Goal: Task Accomplishment & Management: Use online tool/utility

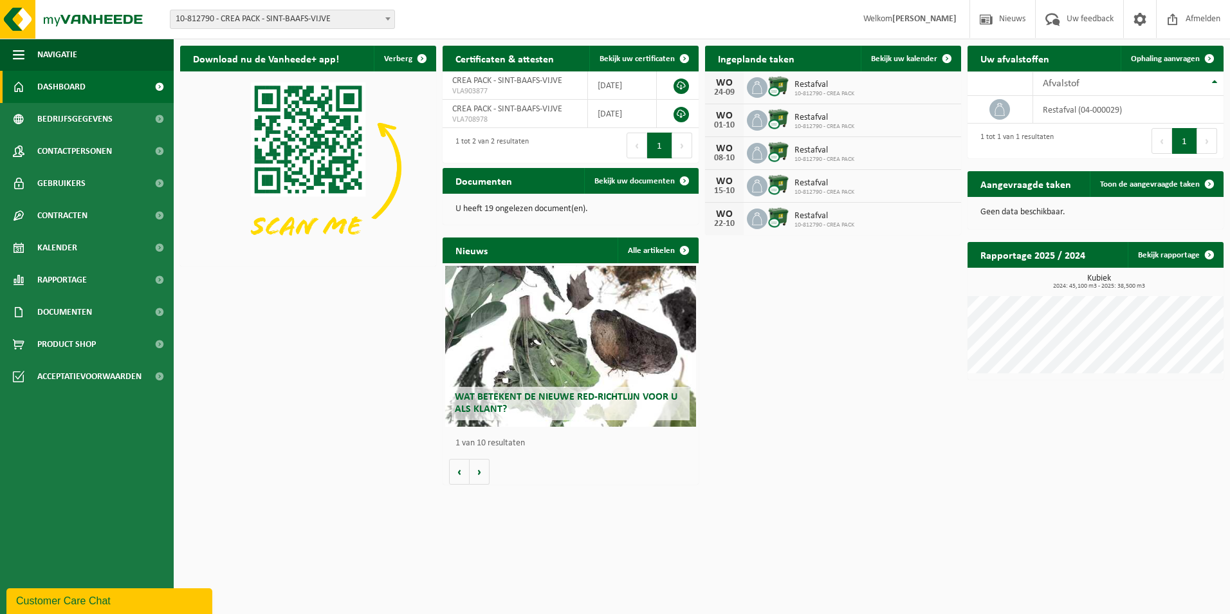
click at [351, 14] on span "10-812790 - CREA PACK - SINT-BAAFS-VIJVE" at bounding box center [283, 19] width 224 height 18
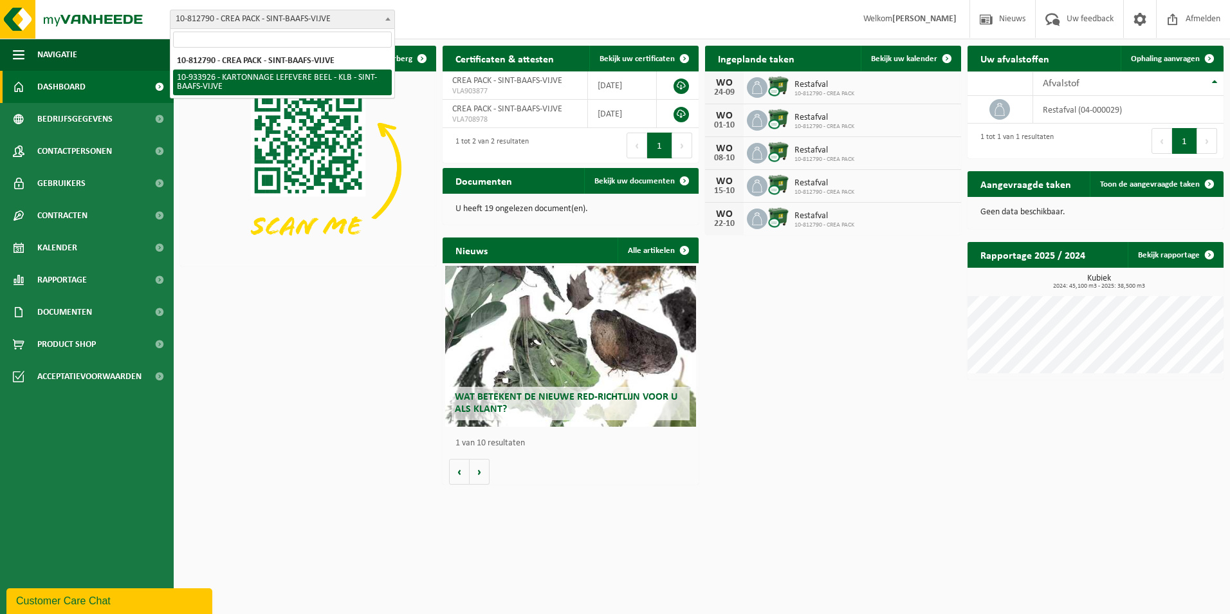
select select "136721"
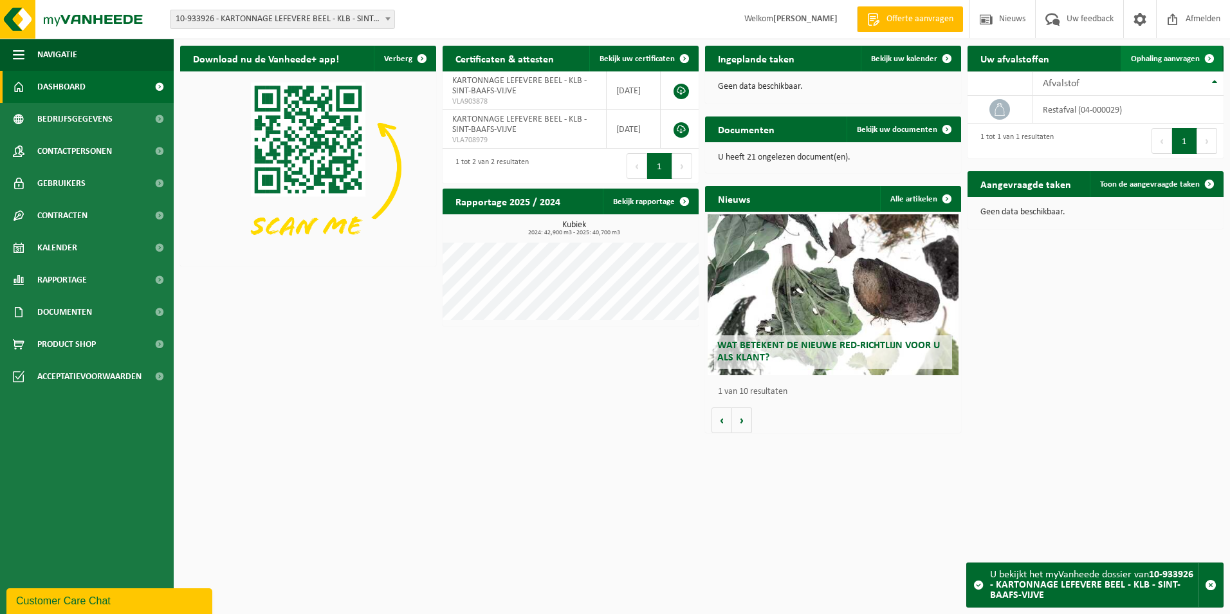
click at [1160, 63] on span "Ophaling aanvragen" at bounding box center [1165, 59] width 69 height 8
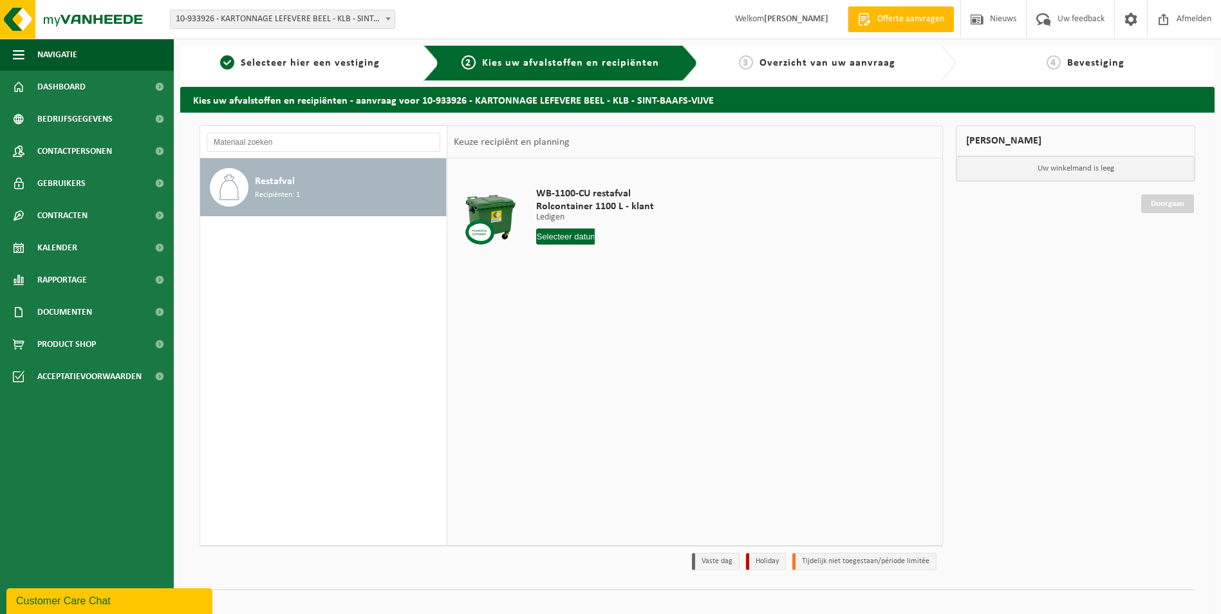
click at [571, 239] on input "text" at bounding box center [565, 236] width 59 height 16
click at [586, 373] on div "24" at bounding box center [593, 371] width 23 height 21
type input "Van 2025-09-24"
click at [599, 263] on input "3" at bounding box center [574, 260] width 76 height 17
click at [599, 263] on input "2" at bounding box center [574, 260] width 76 height 17
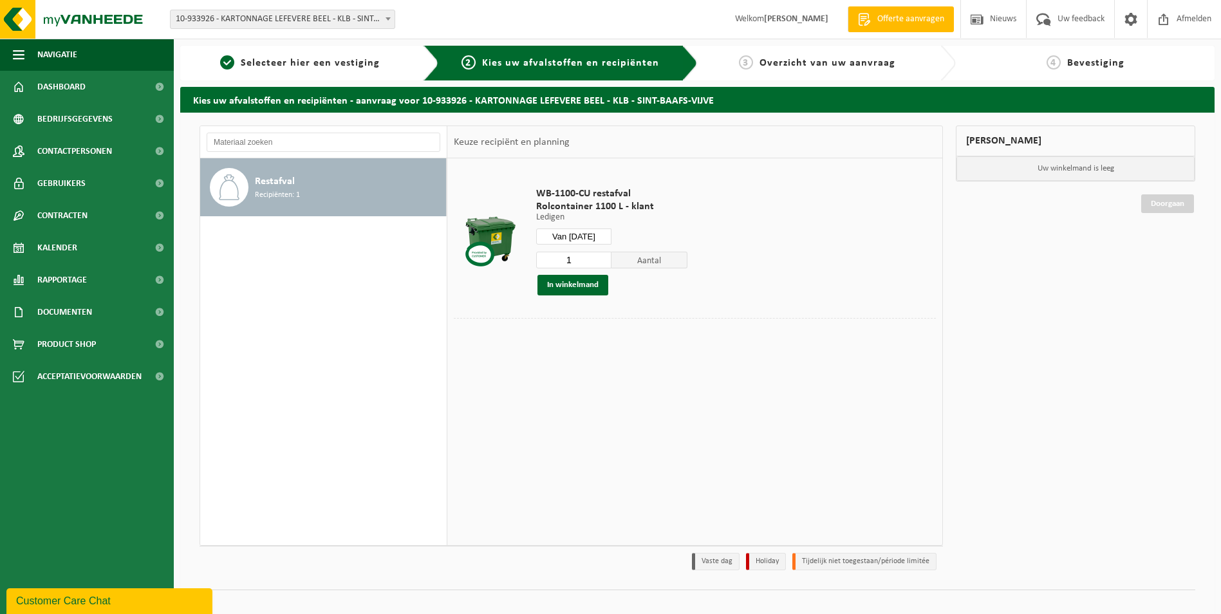
type input "1"
click at [599, 263] on input "1" at bounding box center [574, 260] width 76 height 17
click at [589, 284] on button "In winkelmand" at bounding box center [572, 285] width 71 height 21
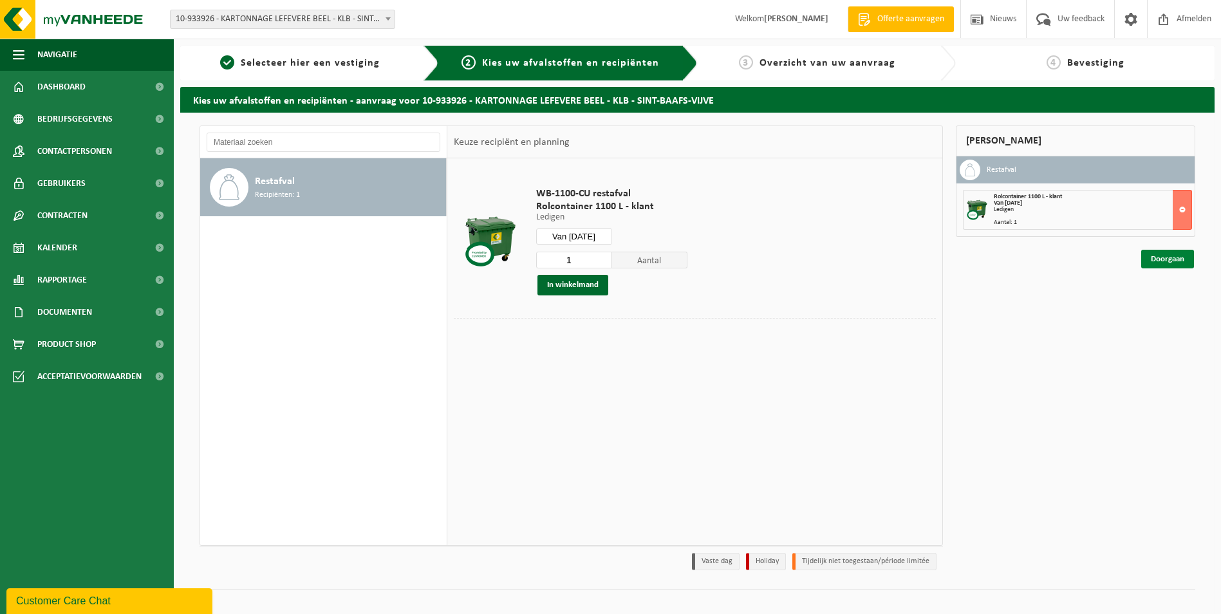
click at [1155, 260] on link "Doorgaan" at bounding box center [1167, 259] width 53 height 19
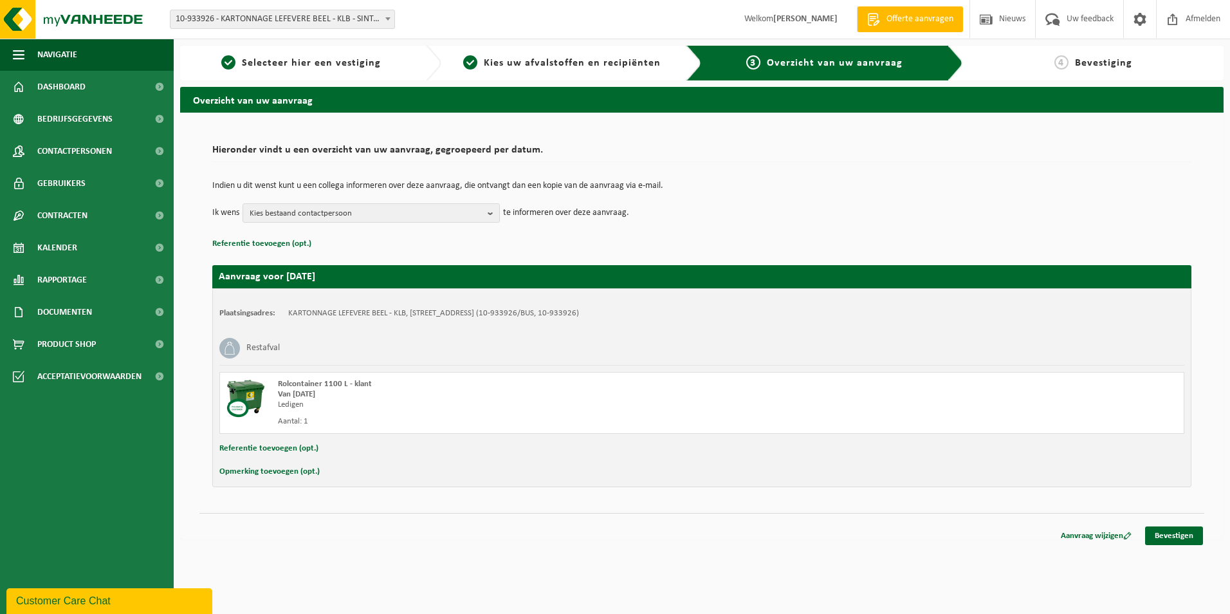
click at [251, 446] on button "Referentie toevoegen (opt.)" at bounding box center [268, 448] width 99 height 17
click at [351, 446] on input "text" at bounding box center [727, 449] width 889 height 19
type input "954700"
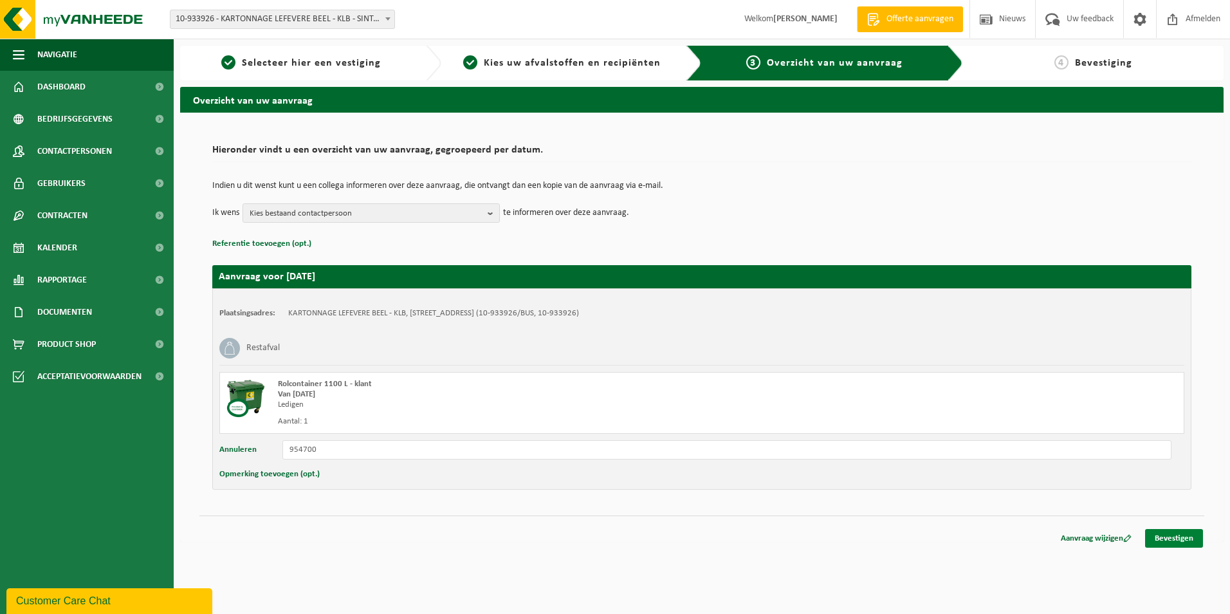
click at [1182, 533] on link "Bevestigen" at bounding box center [1175, 538] width 58 height 19
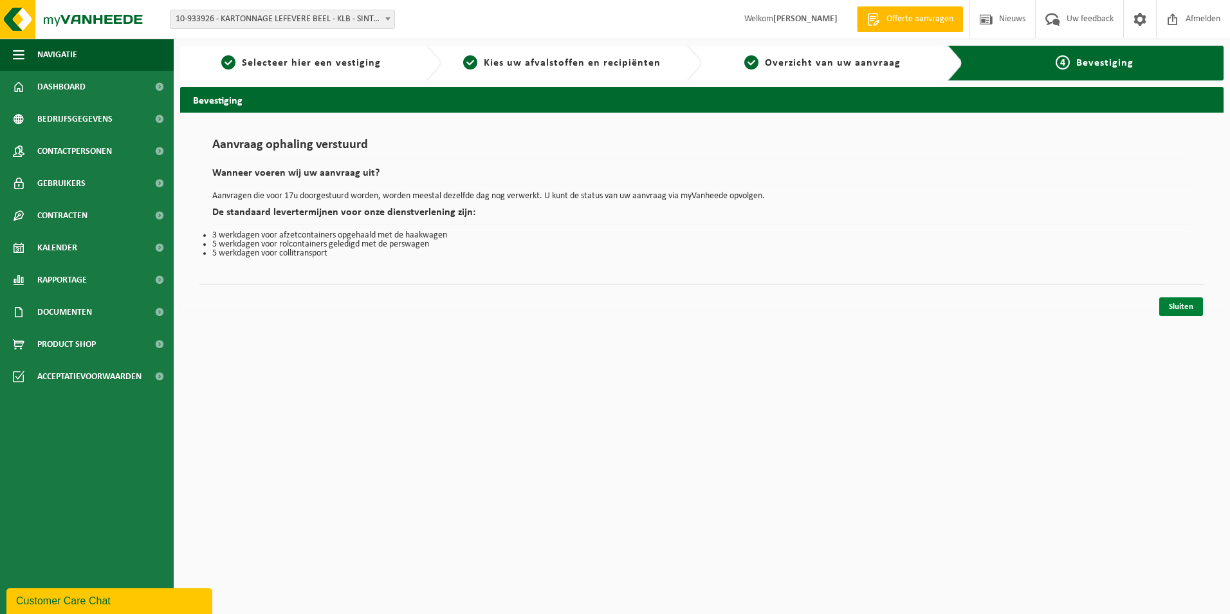
click at [1191, 305] on link "Sluiten" at bounding box center [1182, 306] width 44 height 19
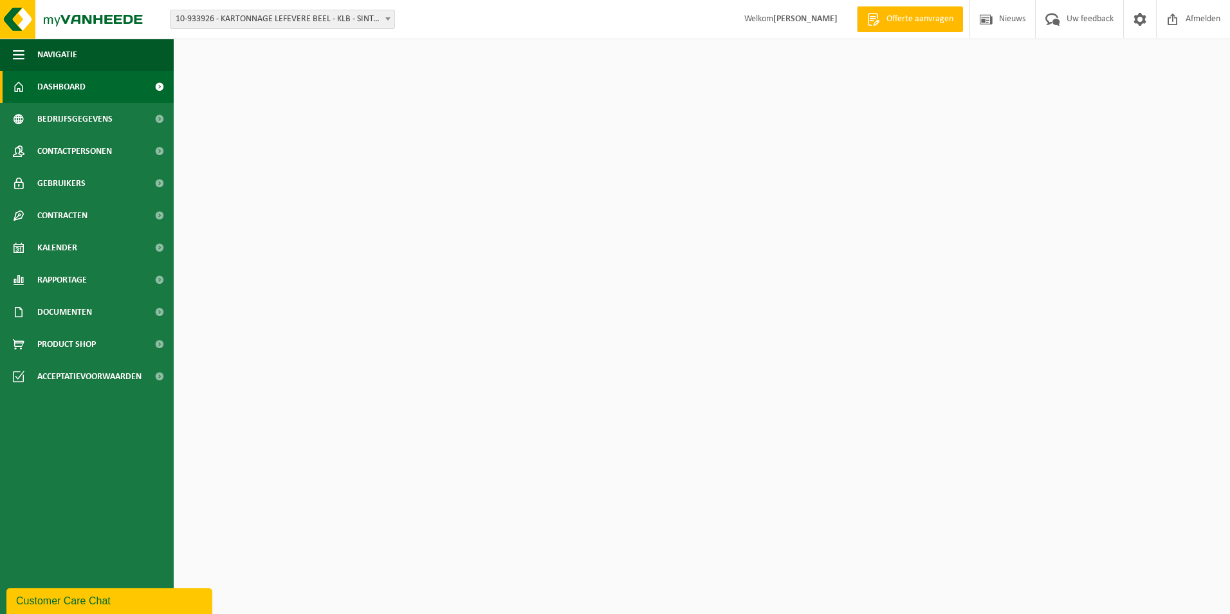
click at [338, 24] on span "10-933926 - KARTONNAGE LEFEVERE BEEL - KLB - SINT-BAAFS-VIJVE" at bounding box center [283, 19] width 224 height 18
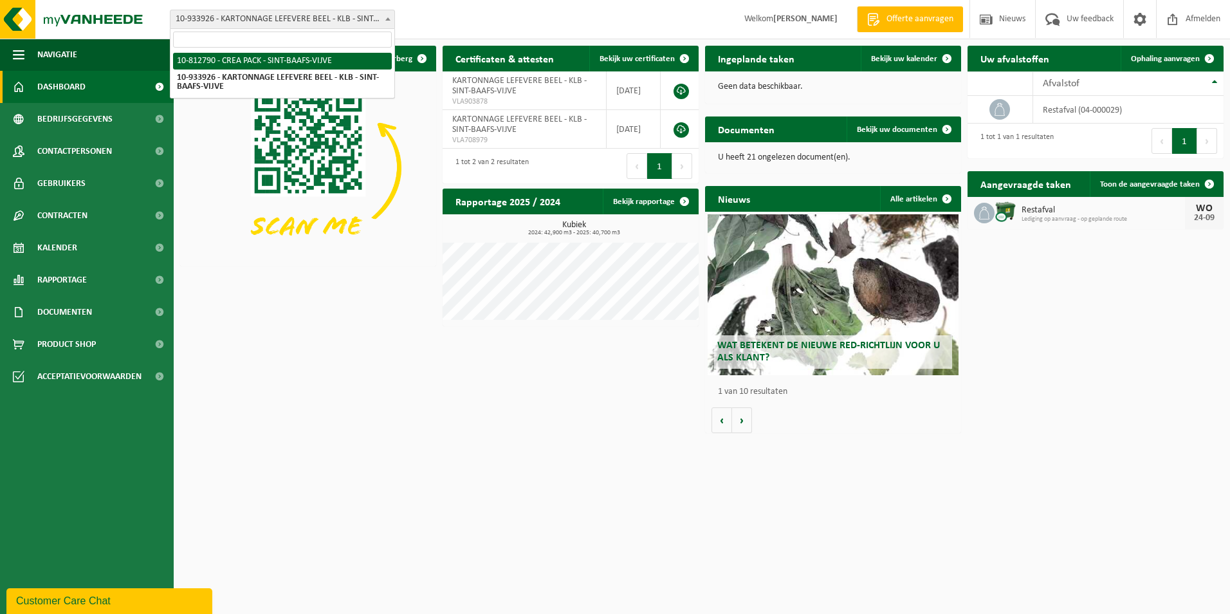
select select "129953"
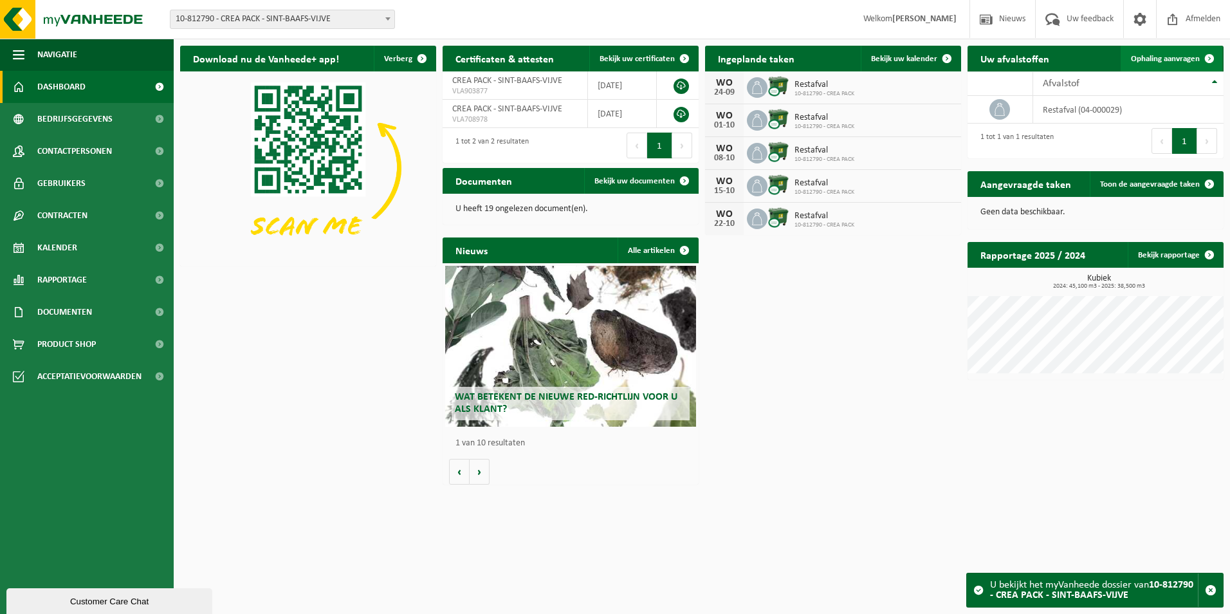
click at [1169, 55] on span "Ophaling aanvragen" at bounding box center [1165, 59] width 69 height 8
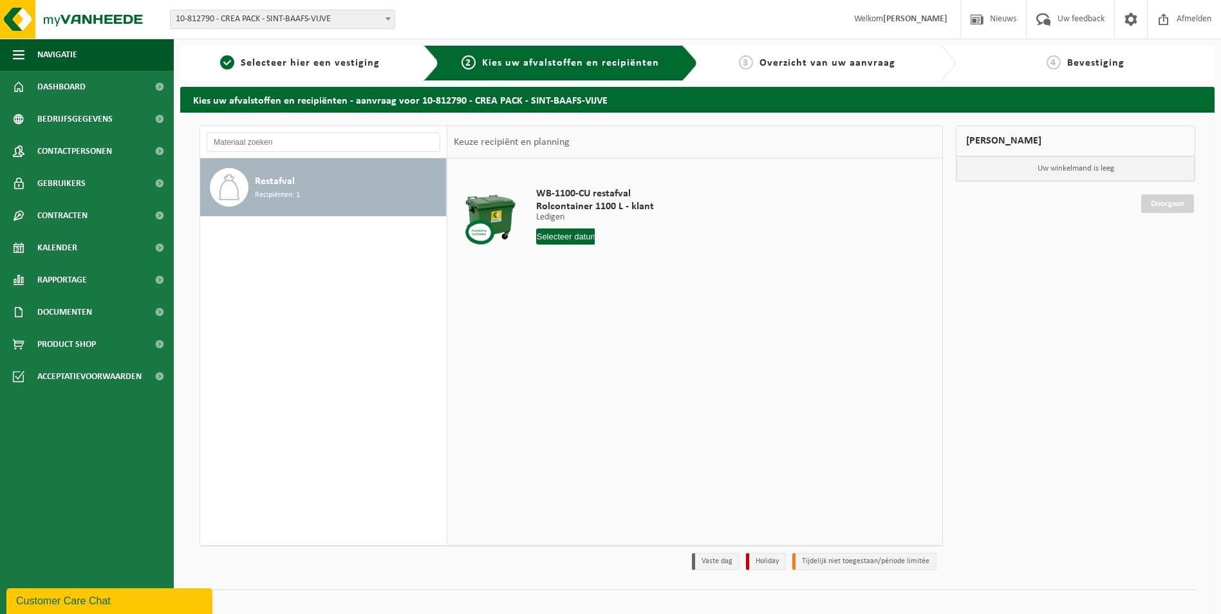
click at [550, 219] on p "Ledigen" at bounding box center [595, 217] width 118 height 9
click at [552, 238] on input "text" at bounding box center [565, 236] width 59 height 16
click at [594, 371] on div "24" at bounding box center [593, 371] width 23 height 21
type input "Van [DATE]"
click at [604, 265] on input "4" at bounding box center [574, 260] width 76 height 17
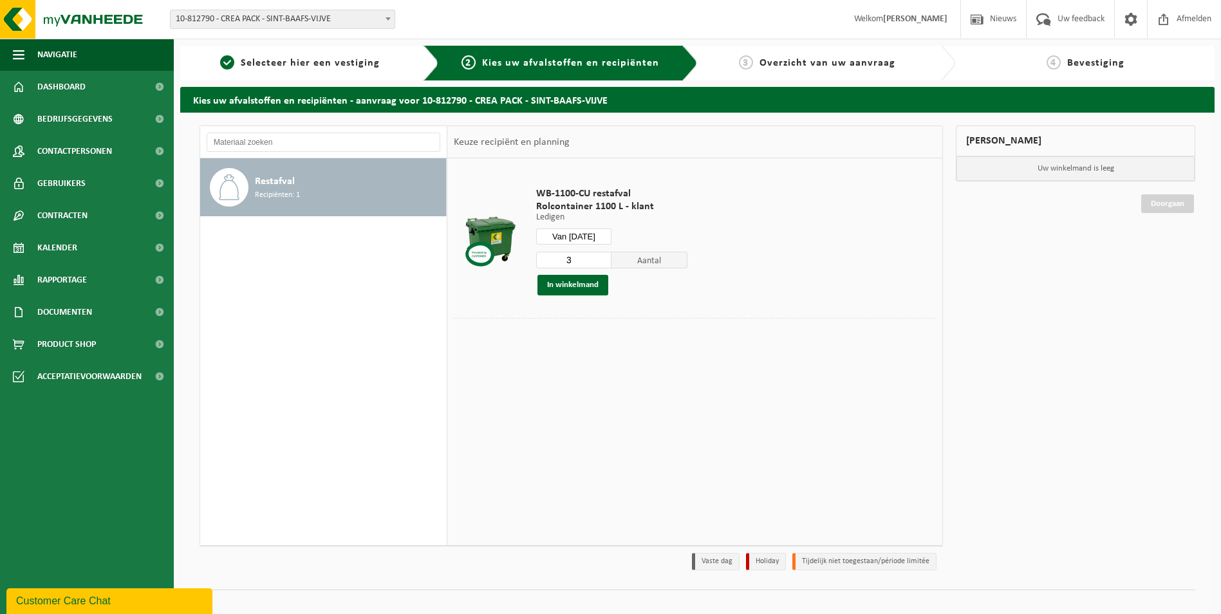
click at [599, 261] on input "3" at bounding box center [574, 260] width 76 height 17
click at [599, 261] on input "2" at bounding box center [574, 260] width 76 height 17
type input "1"
click at [599, 261] on input "1" at bounding box center [574, 260] width 76 height 17
click at [590, 281] on button "In winkelmand" at bounding box center [572, 285] width 71 height 21
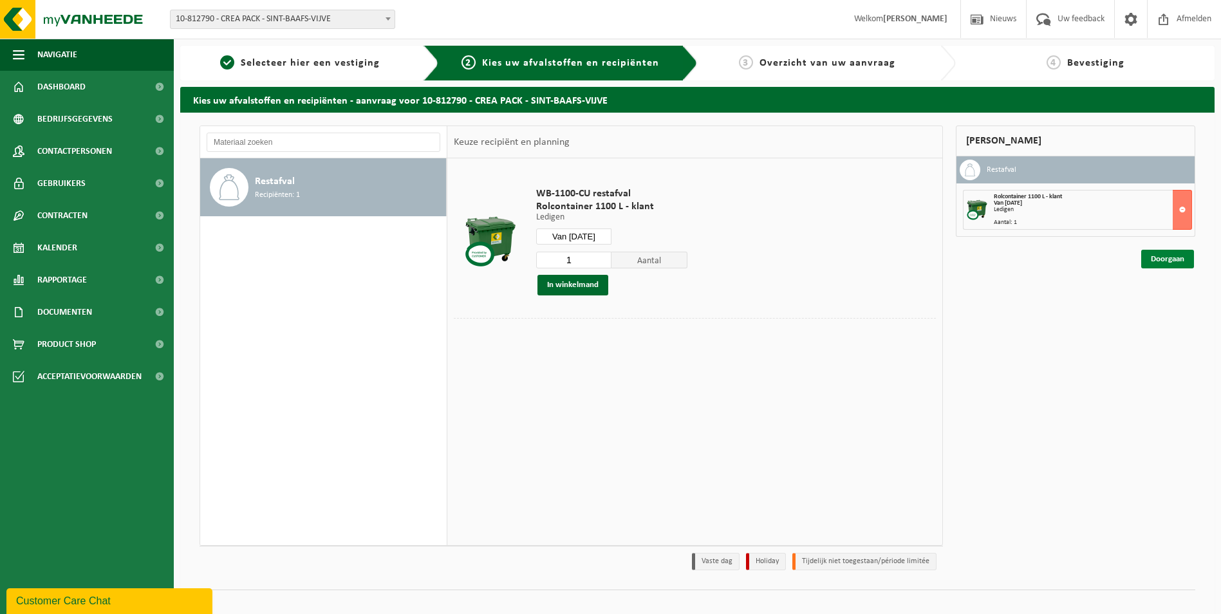
click at [1159, 266] on link "Doorgaan" at bounding box center [1167, 259] width 53 height 19
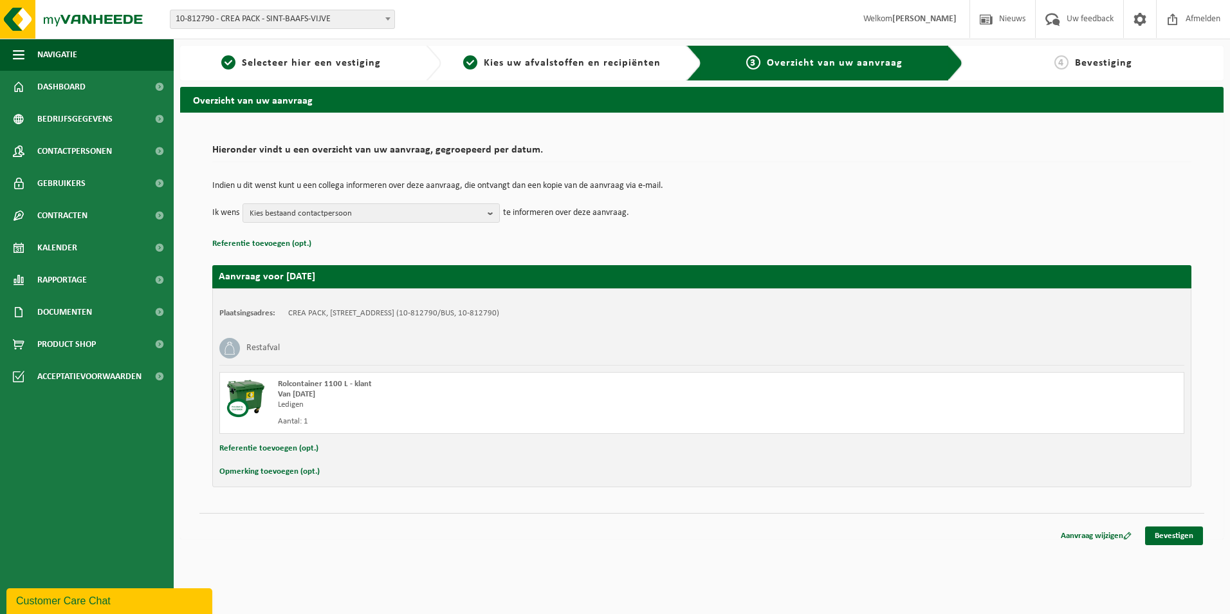
click at [258, 448] on button "Referentie toevoegen (opt.)" at bounding box center [268, 448] width 99 height 17
click at [364, 447] on input "text" at bounding box center [727, 449] width 889 height 19
